Goal: Information Seeking & Learning: Find specific fact

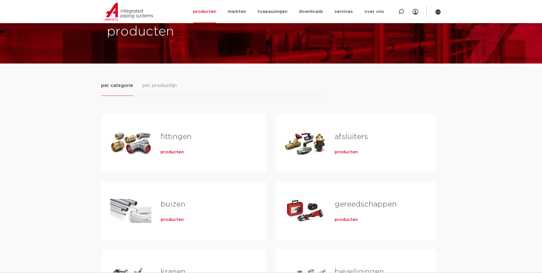
scroll to position [29, 0]
click at [134, 144] on div "Tabs. Open items met enter of spatie, sluit af met escape en navigeer met de pi…" at bounding box center [130, 143] width 41 height 40
click at [164, 154] on span "producten" at bounding box center [172, 152] width 23 height 6
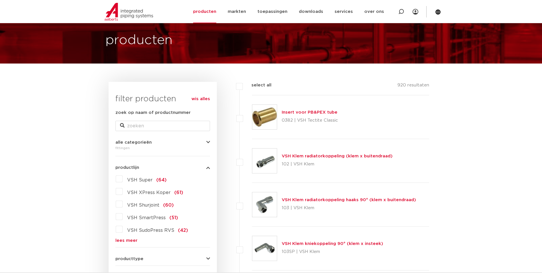
scroll to position [57, 0]
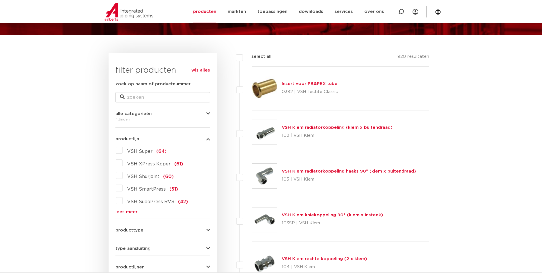
click at [131, 211] on link "lees meer" at bounding box center [163, 212] width 95 height 4
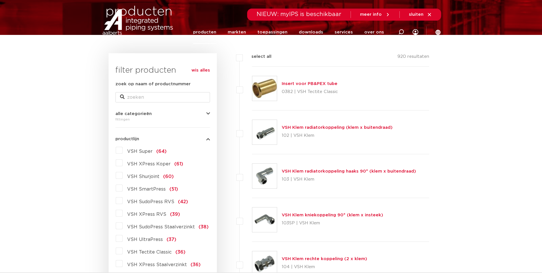
scroll to position [0, 0]
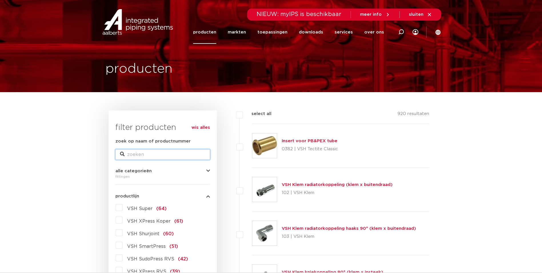
click at [155, 151] on input "zoek op naam of productnummer" at bounding box center [163, 154] width 95 height 10
type input "knel"
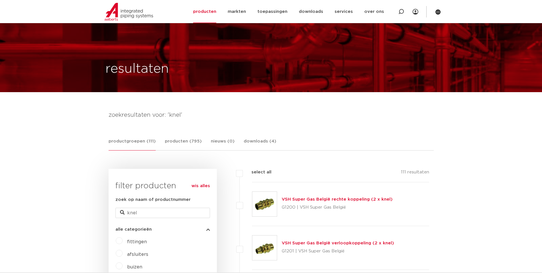
scroll to position [29, 0]
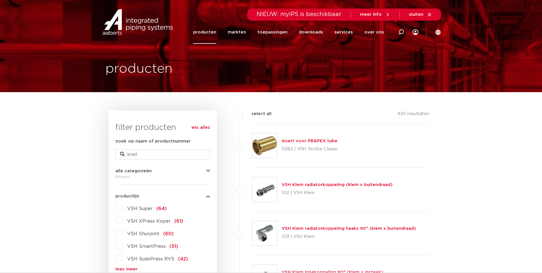
click at [123, 208] on label "VSH Super (64)" at bounding box center [145, 207] width 44 height 9
click at [0, 0] on input "VSH Super (64)" at bounding box center [0, 0] width 0 height 0
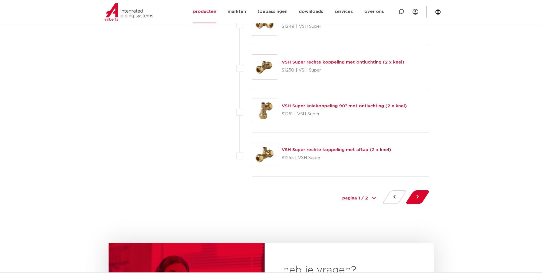
scroll to position [2659, 0]
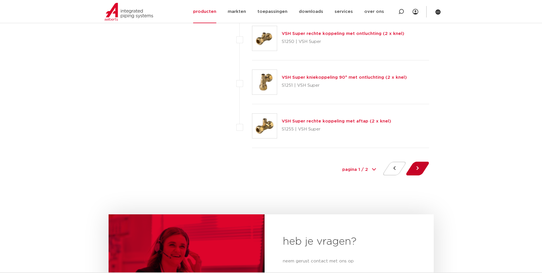
click at [416, 167] on button at bounding box center [418, 169] width 16 height 14
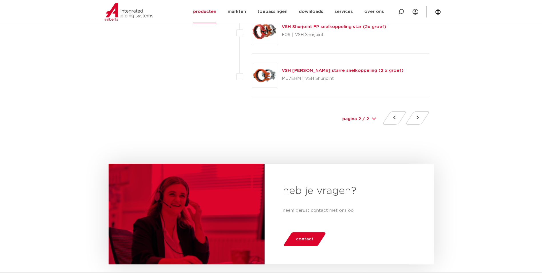
scroll to position [2373, 0]
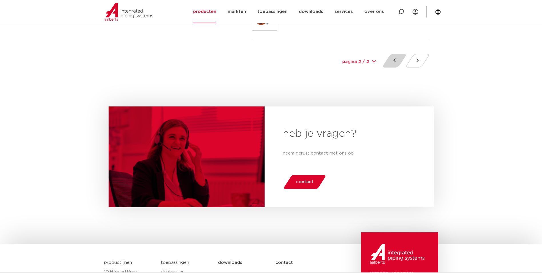
click at [391, 60] on button at bounding box center [395, 61] width 16 height 14
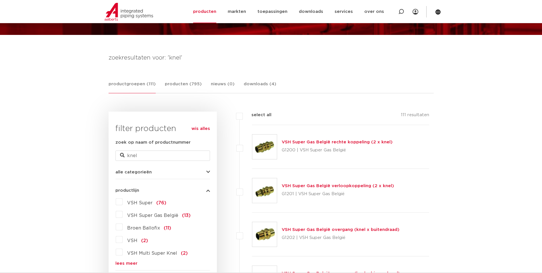
scroll to position [114, 0]
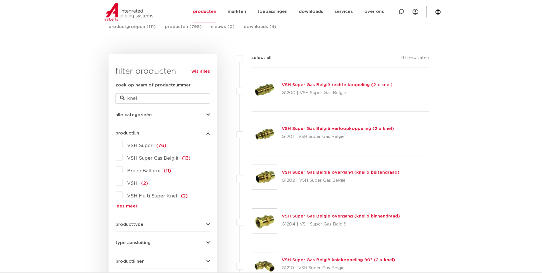
click at [304, 172] on link "VSH Super Gas België overgang (knel x buitendraad)" at bounding box center [341, 172] width 118 height 4
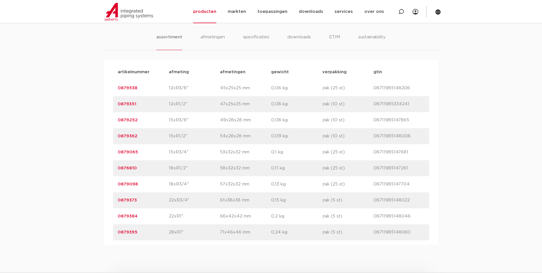
scroll to position [400, 0]
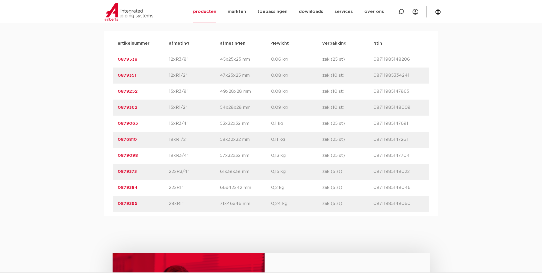
click at [130, 107] on link "0879362" at bounding box center [128, 107] width 20 height 4
drag, startPoint x: 138, startPoint y: 106, endPoint x: 111, endPoint y: 108, distance: 27.0
click at [111, 108] on div "artikelnummer afmeting [GEOGRAPHIC_DATA] gewicht verpakking gtin artikelnummer …" at bounding box center [271, 123] width 335 height 185
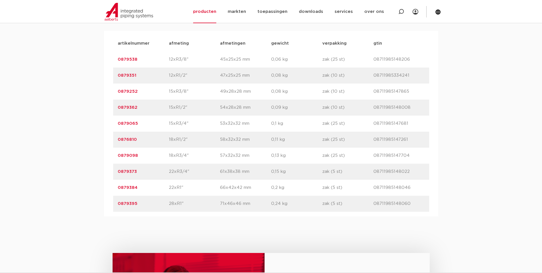
copy link "0879362"
